Goal: Information Seeking & Learning: Check status

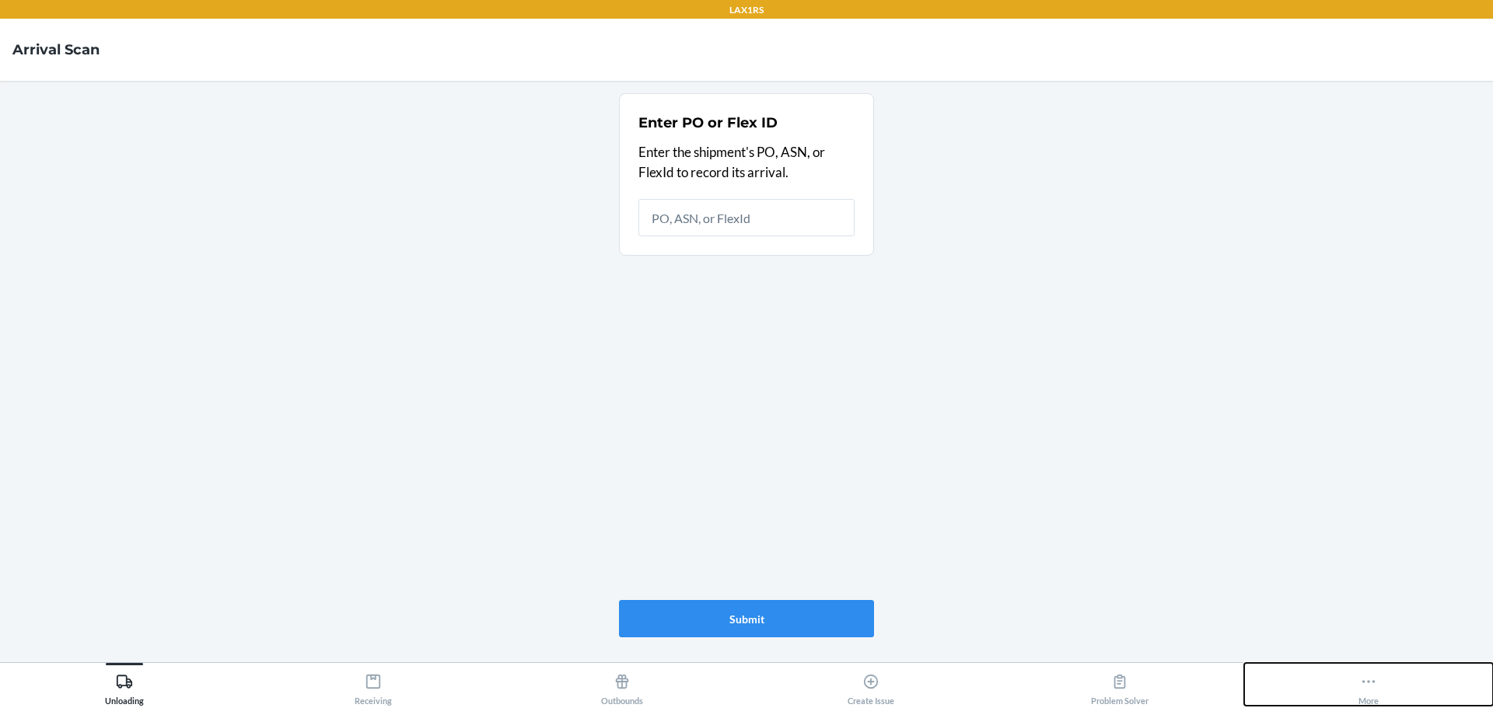
click at [1363, 684] on icon at bounding box center [1368, 681] width 17 height 17
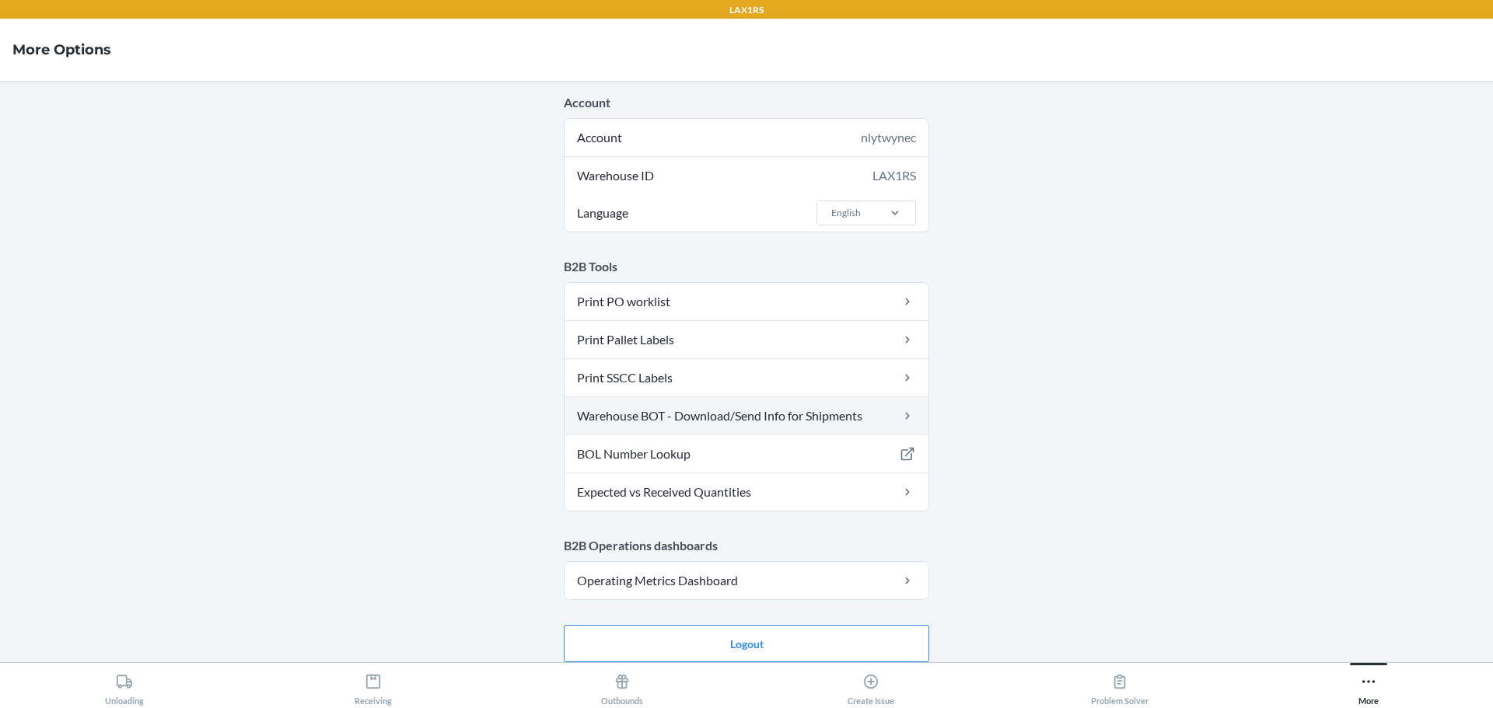
click at [770, 425] on link "Warehouse BOT - Download/Send Info for Shipments" at bounding box center [747, 415] width 364 height 37
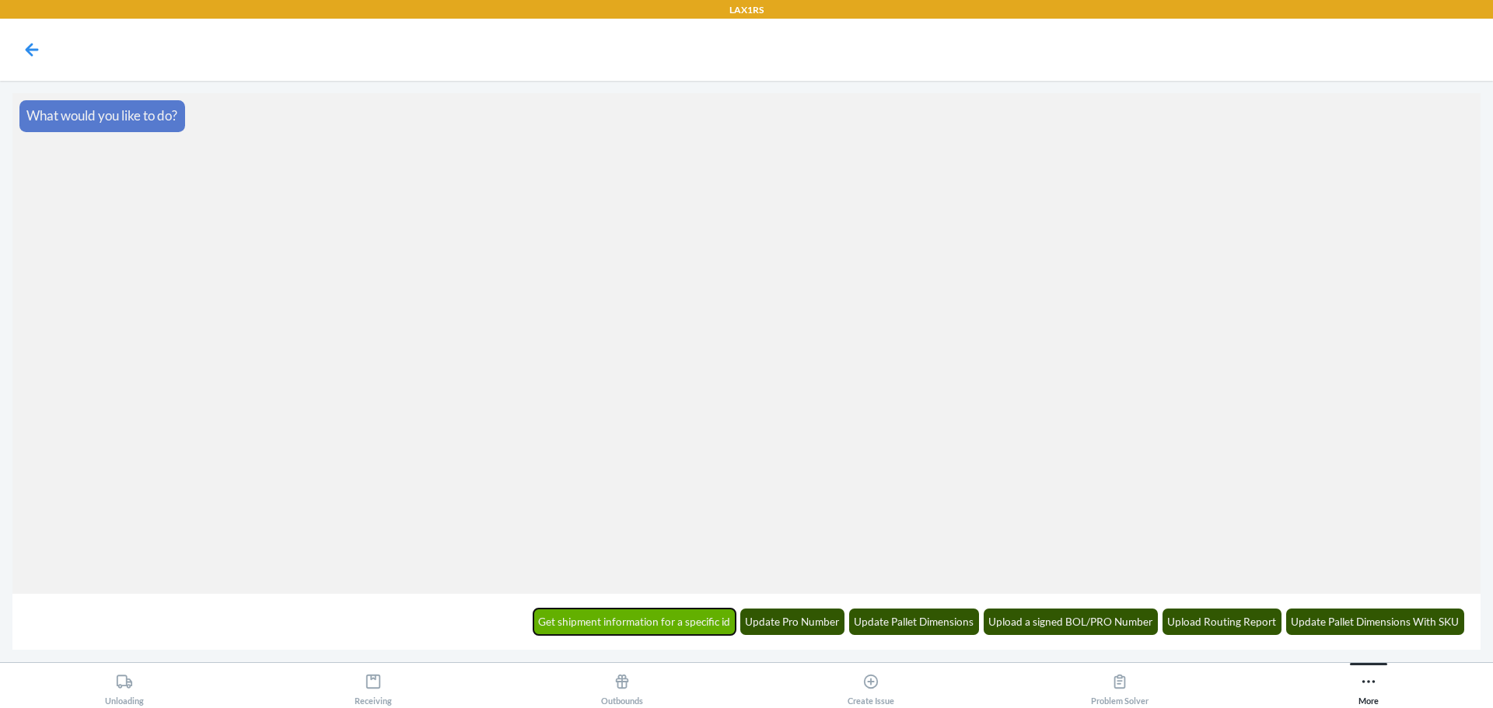
click at [689, 618] on button "Get shipment information for a specific id" at bounding box center [634, 622] width 203 height 26
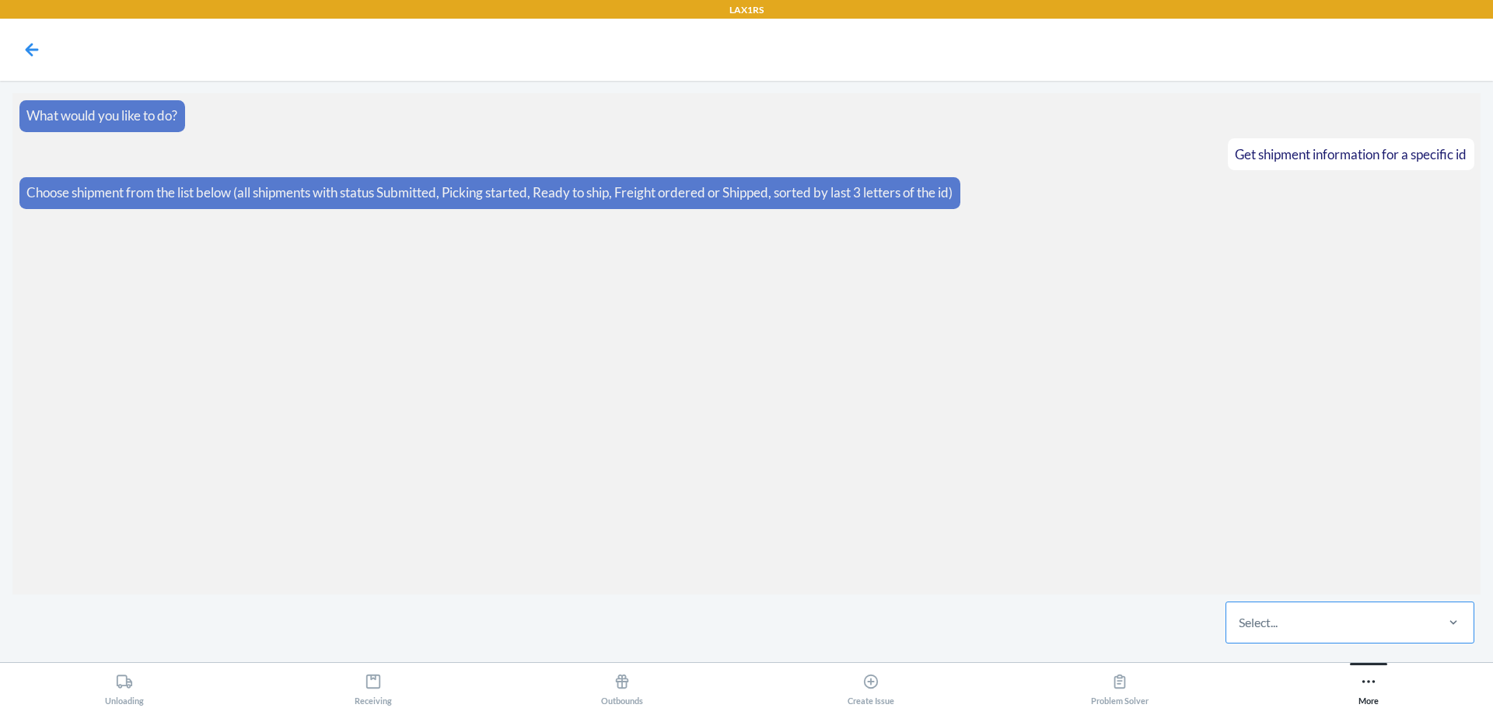
click at [1264, 603] on div "Select..." at bounding box center [1329, 623] width 207 height 40
click at [1240, 614] on input "Select..." at bounding box center [1240, 623] width 2 height 19
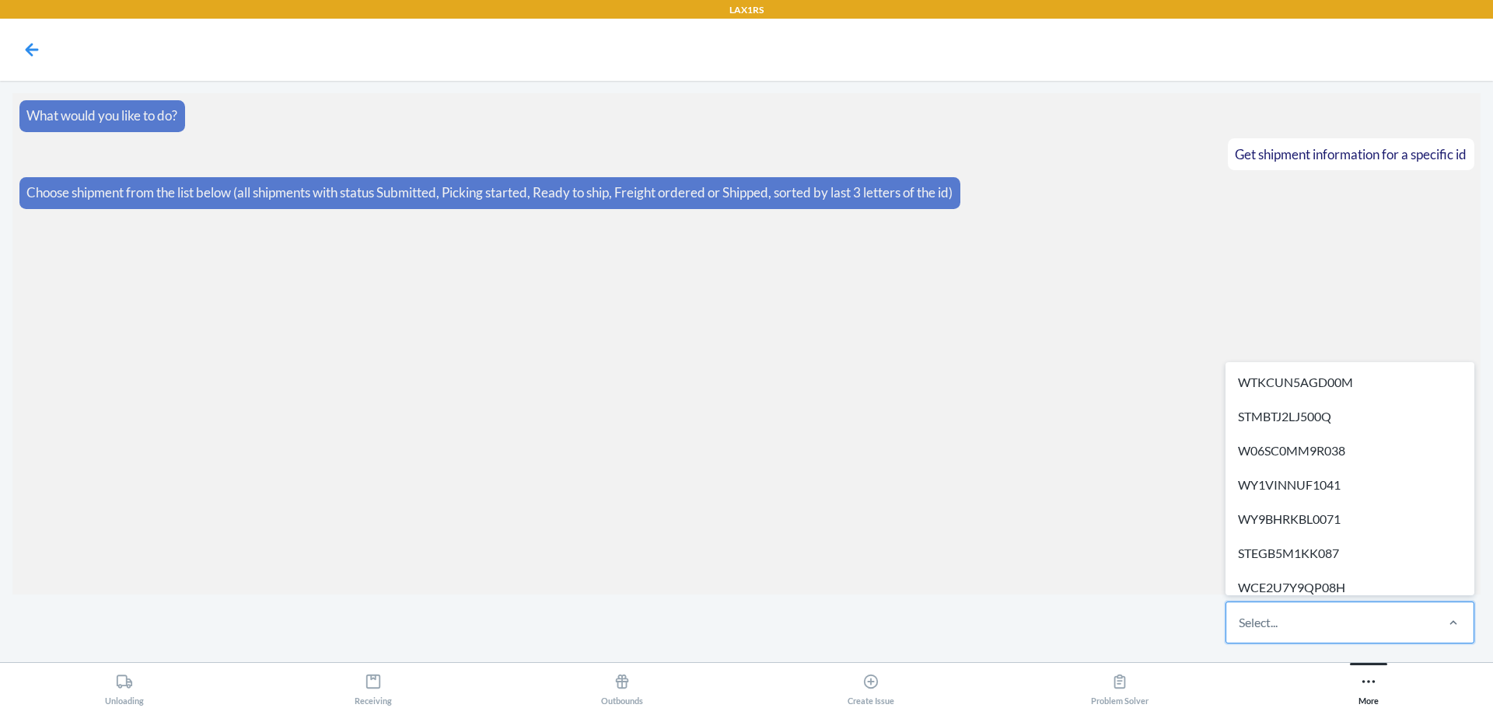
click at [1293, 622] on div "Select..." at bounding box center [1329, 623] width 207 height 40
click at [1240, 622] on input "option WTKCUN5AGD00M focused, 1 of 573. 573 results available. Use Up and Down …" at bounding box center [1240, 623] width 2 height 19
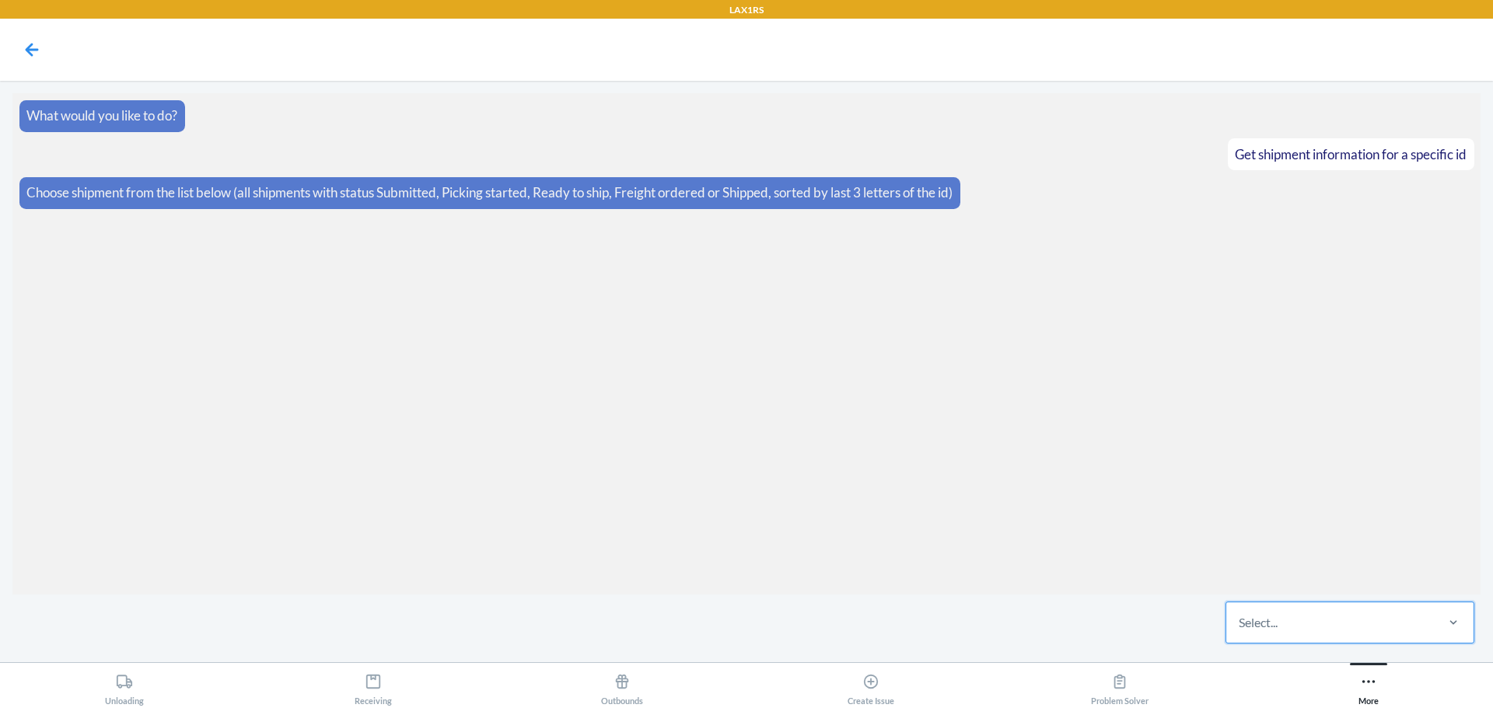
click at [1296, 622] on div "Select..." at bounding box center [1329, 623] width 207 height 40
click at [1240, 622] on input "0 results available. Select is focused ,type to refine list, press Down to open…" at bounding box center [1240, 623] width 2 height 19
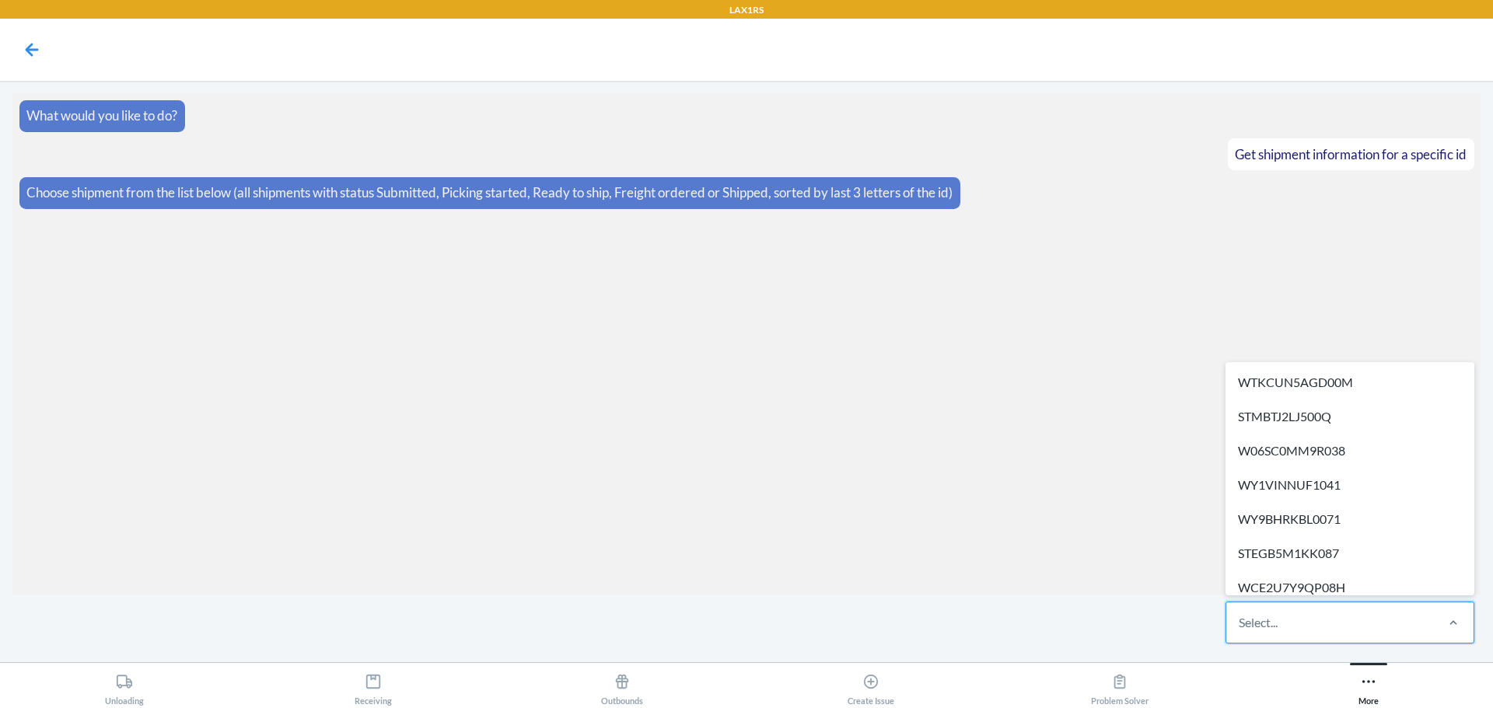
drag, startPoint x: 1294, startPoint y: 625, endPoint x: 1464, endPoint y: 650, distance: 172.1
click at [1464, 650] on main "What would you like to do? Get shipment information for a specific id Choose sh…" at bounding box center [746, 372] width 1493 height 582
click at [1394, 632] on div "Select..." at bounding box center [1329, 623] width 207 height 40
click at [1240, 632] on input "option WTKCUN5AGD00M focused, 1 of 573. 573 results available. Use Up and Down …" at bounding box center [1240, 623] width 2 height 19
paste input "W6IS7M7LBKT3F"
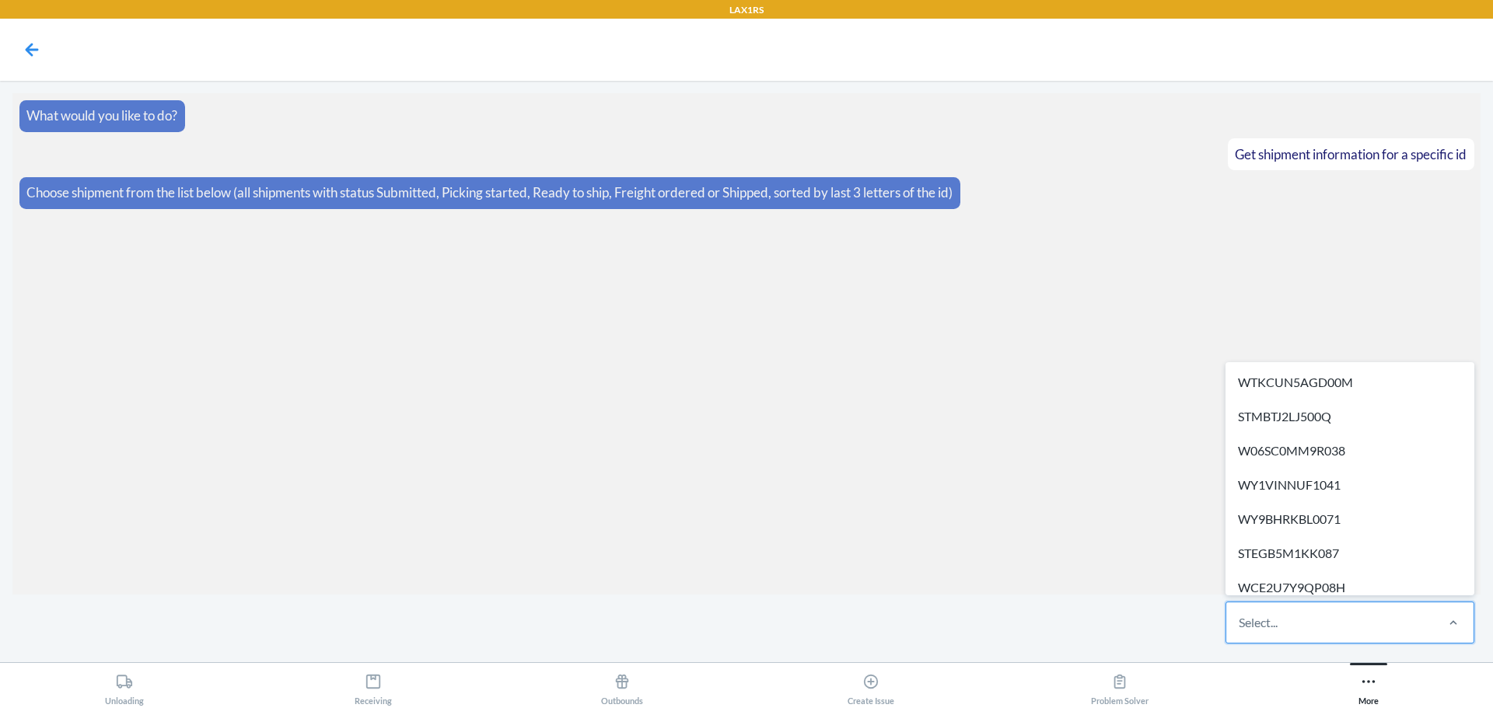
type input "W6IS7M7LBKT3F"
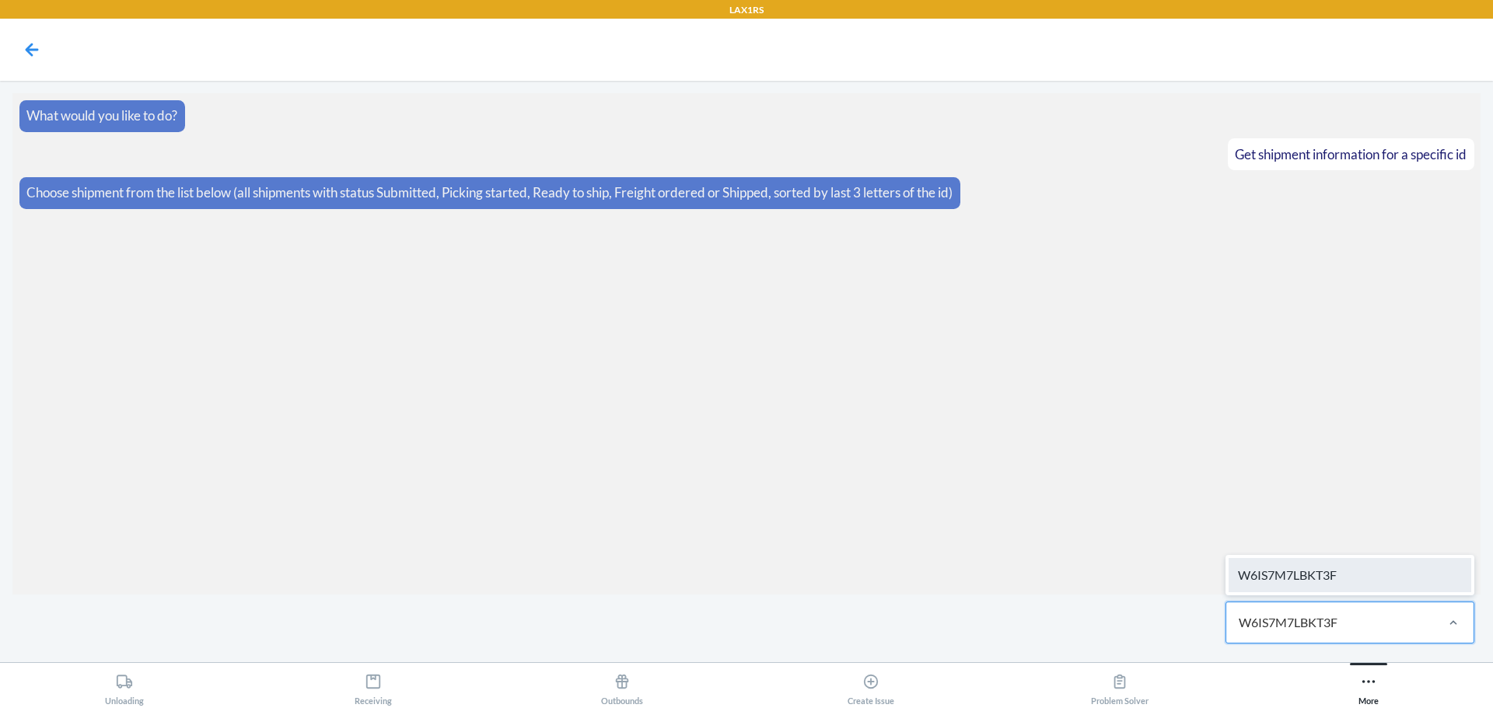
click at [1371, 583] on div "W6IS7M7LBKT3F" at bounding box center [1350, 575] width 243 height 34
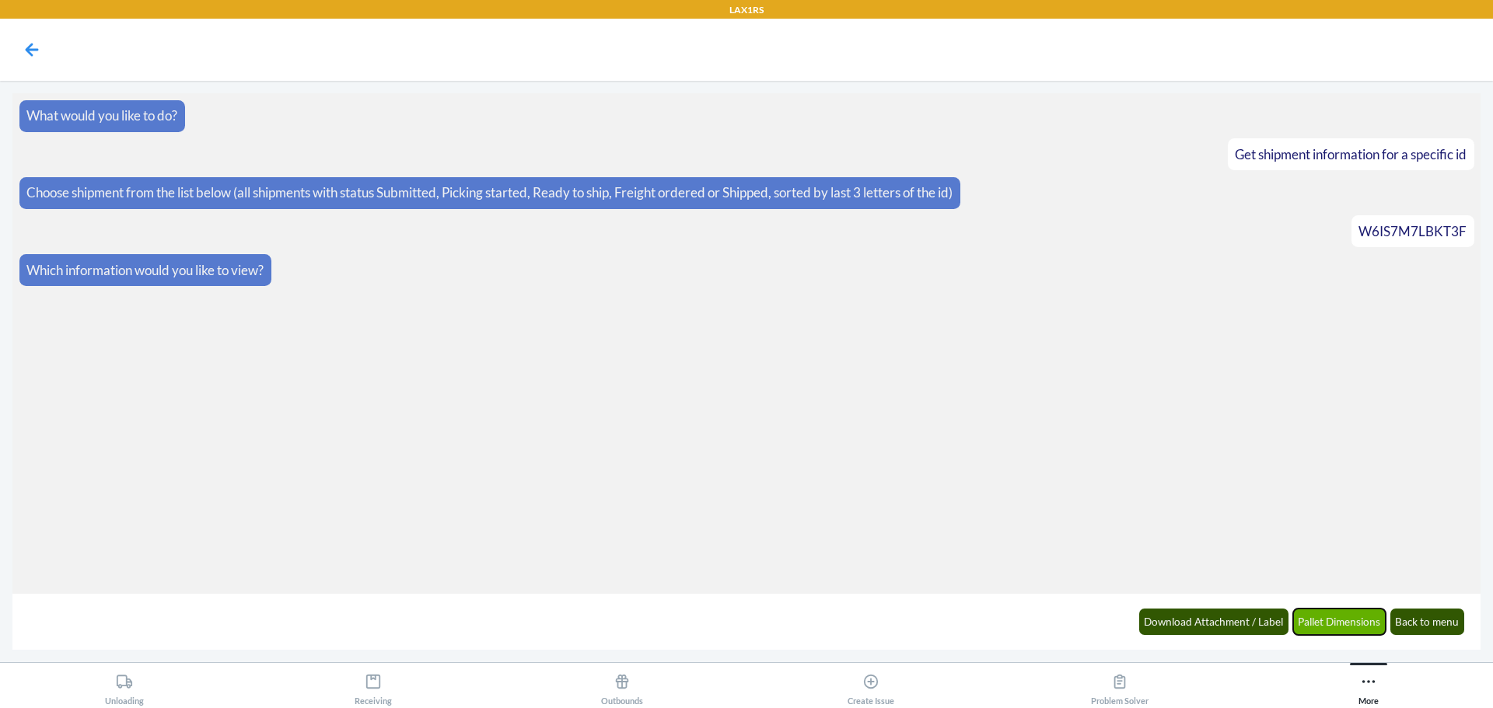
click at [1334, 621] on button "Pallet Dimensions" at bounding box center [1339, 622] width 93 height 26
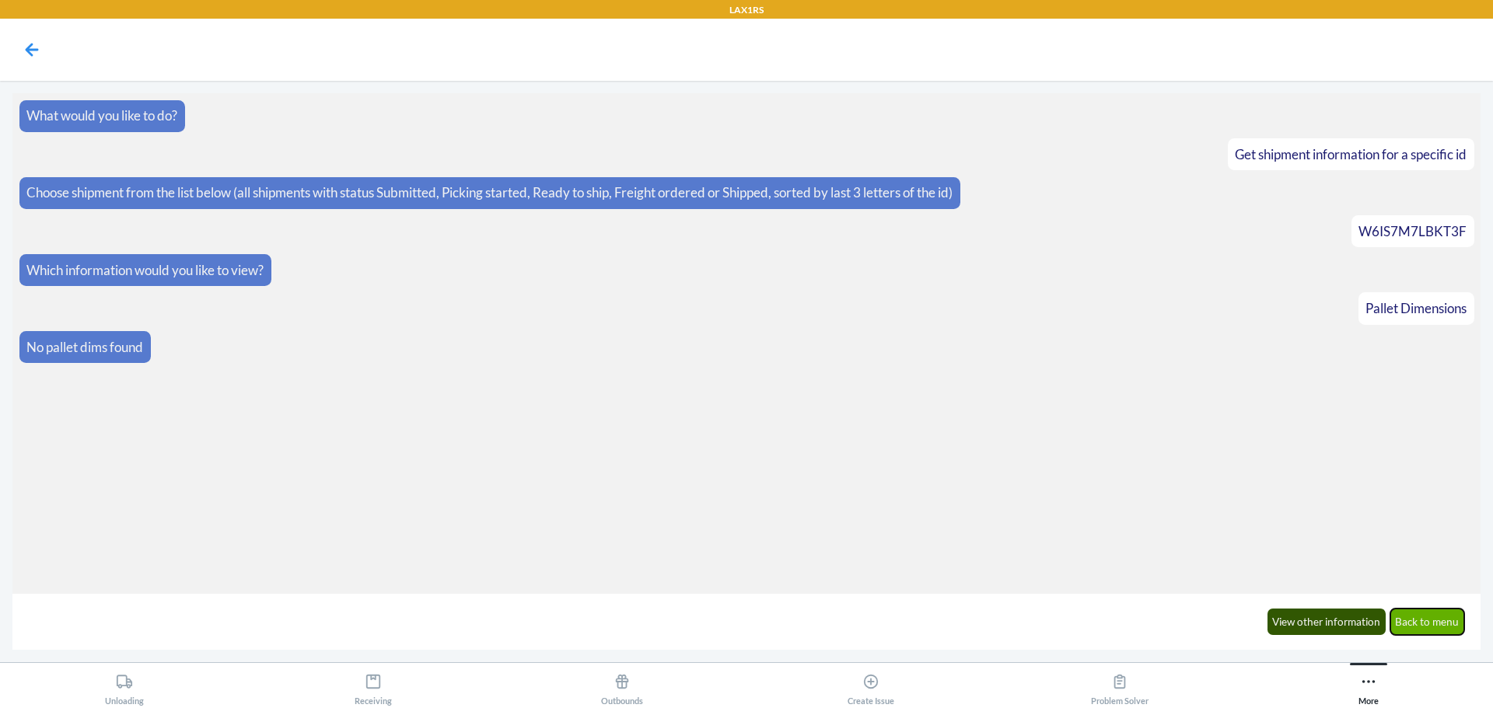
click at [1439, 624] on button "Back to menu" at bounding box center [1427, 622] width 75 height 26
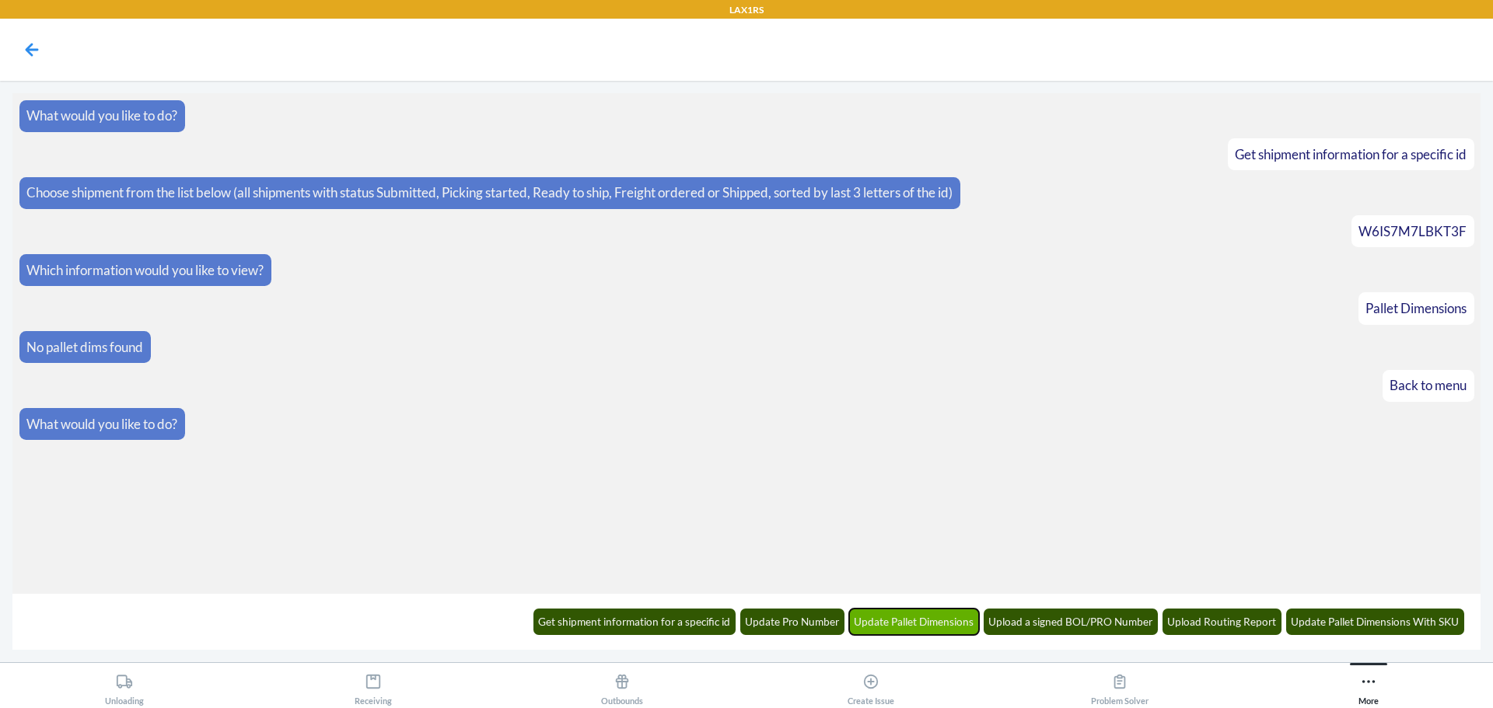
click at [920, 631] on button "Update Pallet Dimensions" at bounding box center [914, 622] width 131 height 26
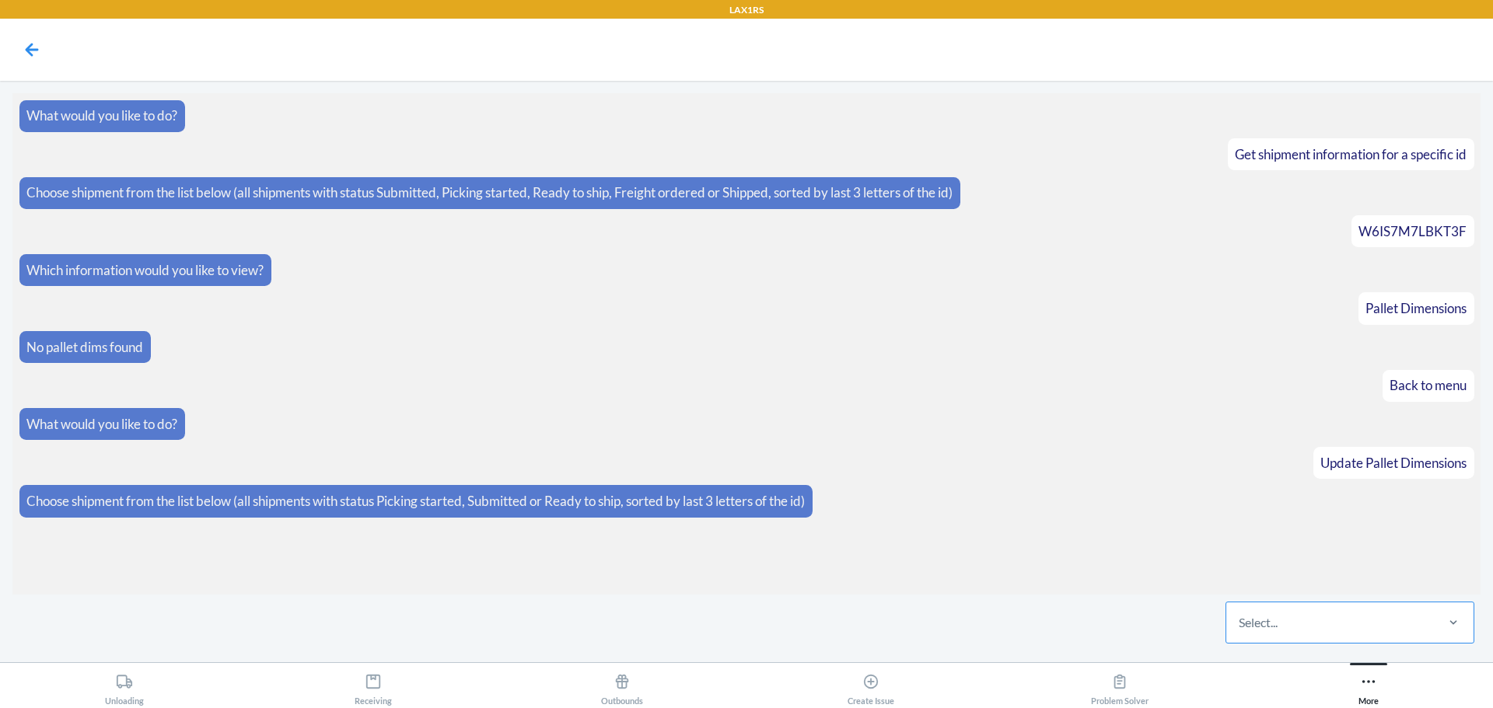
click at [1264, 617] on div "Select..." at bounding box center [1258, 623] width 39 height 19
click at [1240, 617] on input "Select..." at bounding box center [1240, 623] width 2 height 19
drag, startPoint x: 1264, startPoint y: 617, endPoint x: 949, endPoint y: 541, distance: 323.1
click at [944, 541] on section "What would you like to do? Get shipment information for a specific id Choose sh…" at bounding box center [746, 344] width 1468 height 502
click at [1342, 613] on div "Select..." at bounding box center [1329, 623] width 207 height 40
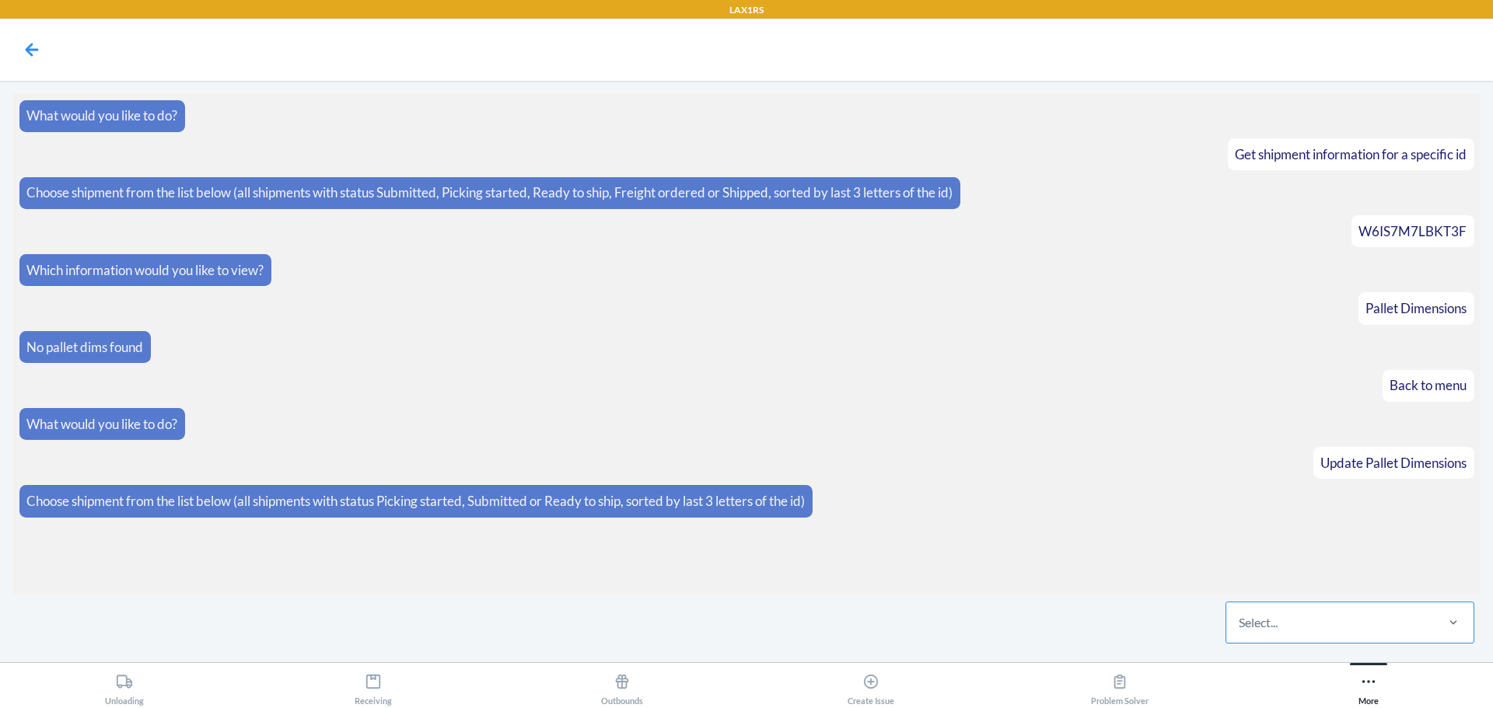
click at [1240, 614] on input "Select..." at bounding box center [1240, 623] width 2 height 19
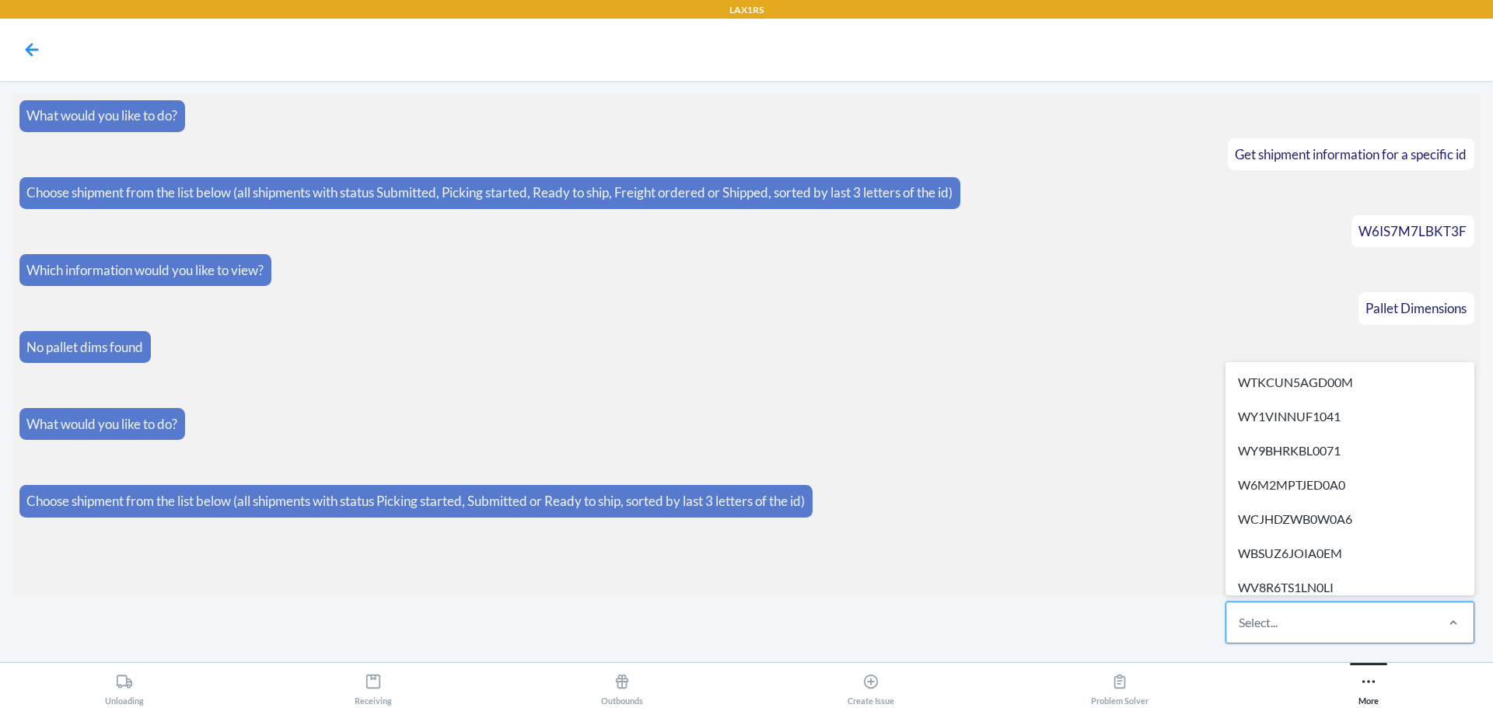
click at [1124, 651] on main "What would you like to do? Get shipment information for a specific id Choose sh…" at bounding box center [746, 372] width 1493 height 582
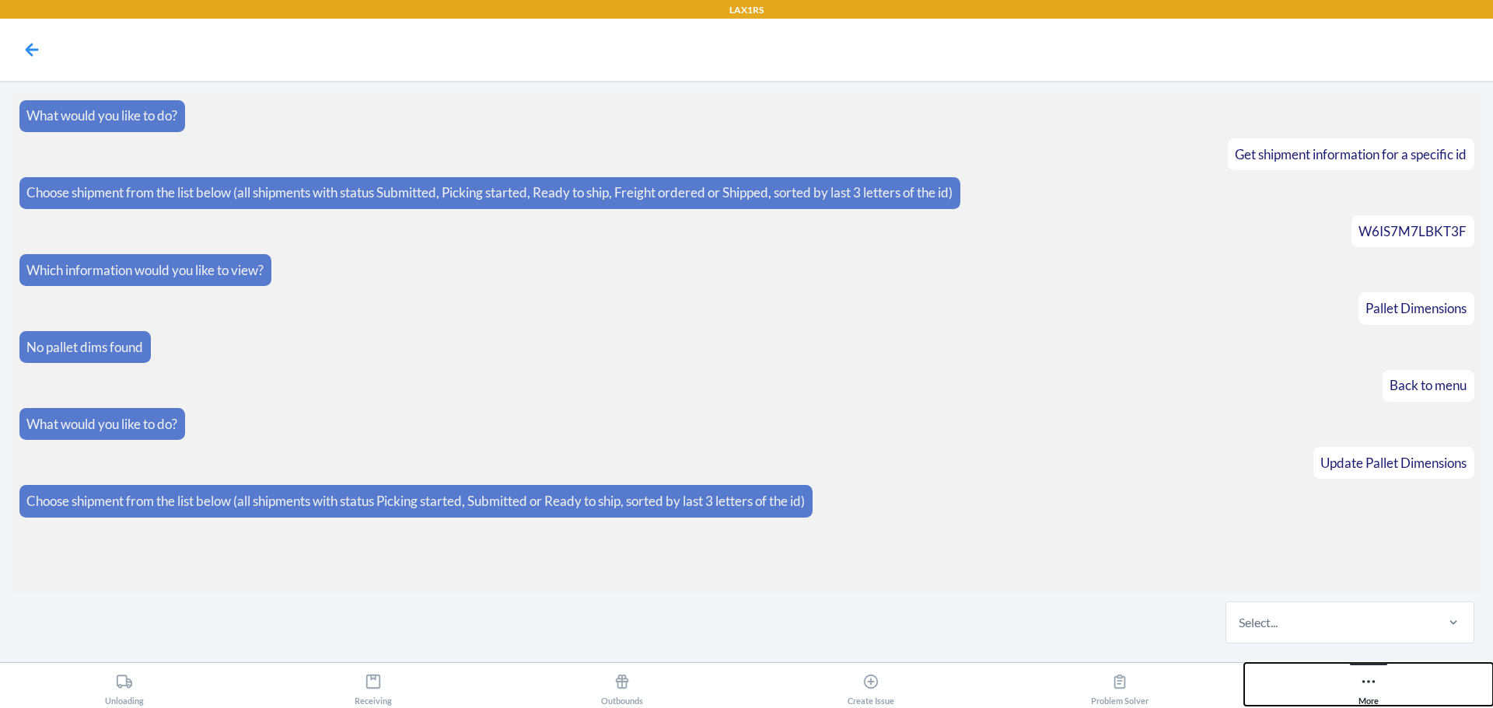
click at [1404, 681] on button "More" at bounding box center [1368, 684] width 249 height 43
